Goal: Transaction & Acquisition: Purchase product/service

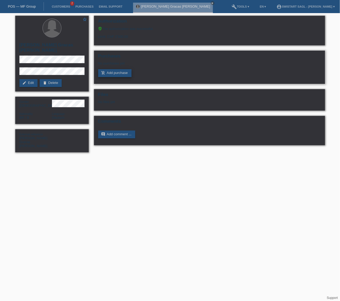
click at [108, 73] on link "add_shopping_cart Add purchase" at bounding box center [114, 73] width 33 height 8
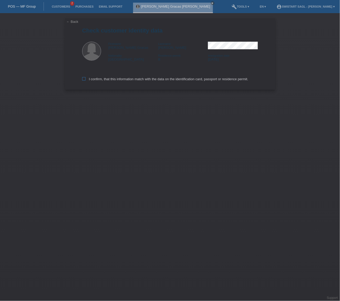
click at [86, 80] on label "I confirm, that this information match with the data on the identification card…" at bounding box center [165, 79] width 166 height 4
click at [86, 80] on input "I confirm, that this information match with the data on the identification card…" at bounding box center [83, 78] width 3 height 3
checkbox input "true"
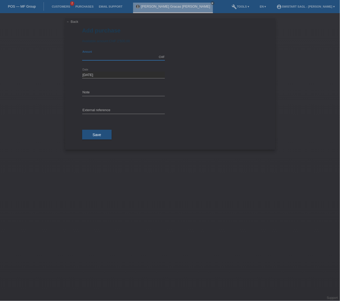
click at [118, 55] on input "text" at bounding box center [123, 57] width 83 height 7
type input "1490.00"
drag, startPoint x: 92, startPoint y: 90, endPoint x: 68, endPoint y: 89, distance: 23.9
click at [68, 89] on div "← Back Add purchase Available amount: CHF 2'500.00 1490.00 error Amount error" at bounding box center [170, 83] width 210 height 131
type input "Order 2957"
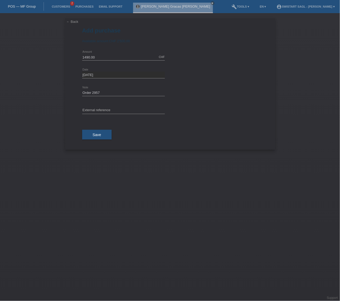
click at [112, 107] on div "error External reference" at bounding box center [123, 111] width 83 height 18
click at [110, 110] on input "text" at bounding box center [123, 110] width 83 height 7
paste input "Order 2957"
type input "Order 2957"
click at [94, 137] on button "Save" at bounding box center [97, 135] width 30 height 10
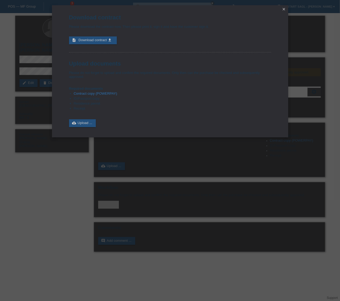
drag, startPoint x: 98, startPoint y: 41, endPoint x: 76, endPoint y: 87, distance: 50.8
click at [98, 41] on span "Download contract" at bounding box center [92, 40] width 28 height 4
click at [79, 123] on link "cloud_upload Upload ..." at bounding box center [82, 123] width 27 height 8
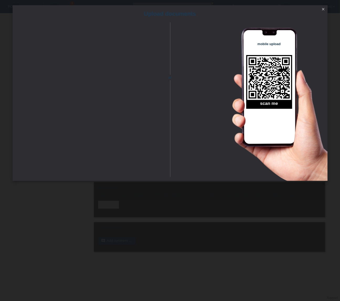
click at [322, 9] on icon "close" at bounding box center [323, 9] width 4 height 4
